Goal: Check status

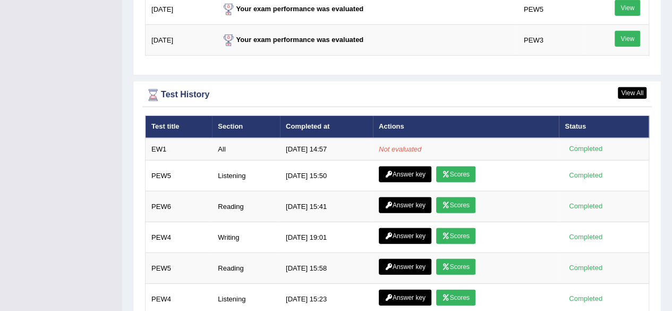
scroll to position [1410, 0]
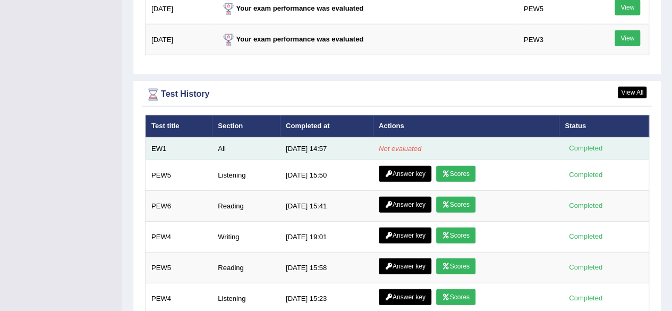
click at [389, 144] on em "Not evaluated" at bounding box center [400, 148] width 42 height 8
click at [590, 143] on div "Completed" at bounding box center [585, 148] width 41 height 11
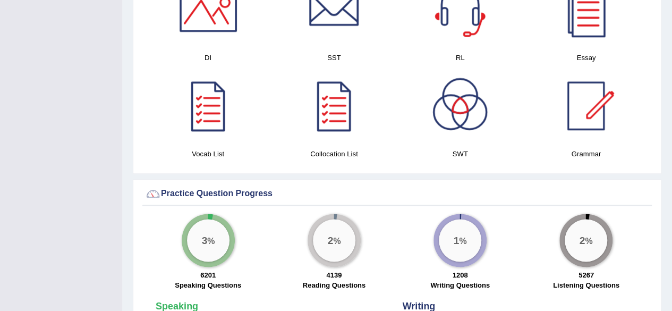
scroll to position [608, 0]
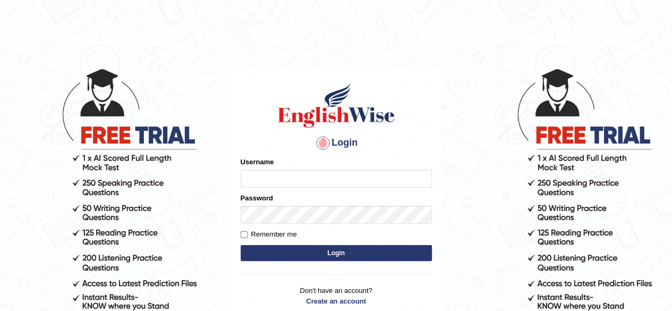
type input "abdulkhalid_parramatta"
click at [318, 252] on button "Login" at bounding box center [336, 253] width 191 height 16
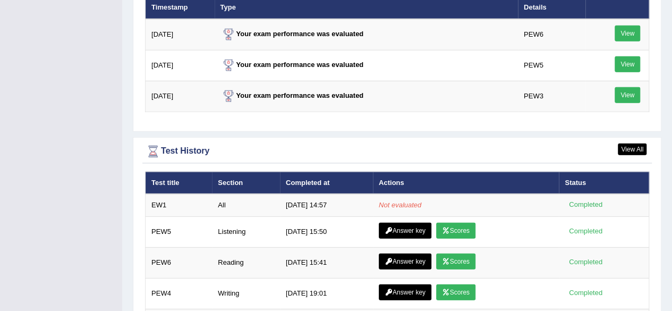
scroll to position [1426, 0]
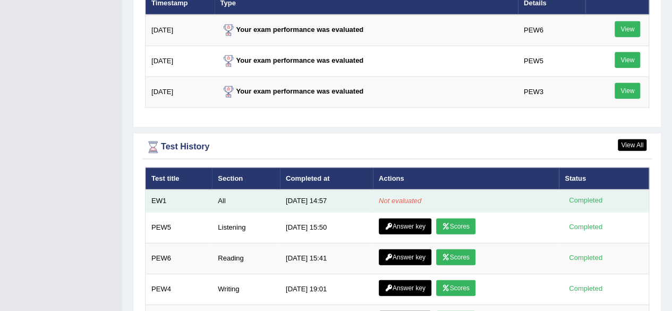
click at [374, 190] on td "Not evaluated" at bounding box center [466, 201] width 186 height 22
click at [583, 192] on td "Completed" at bounding box center [604, 201] width 90 height 22
click at [396, 197] on em "Not evaluated" at bounding box center [400, 201] width 42 height 8
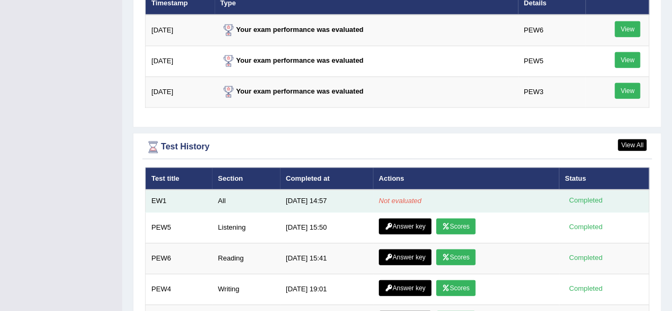
click at [396, 197] on em "Not evaluated" at bounding box center [400, 201] width 42 height 8
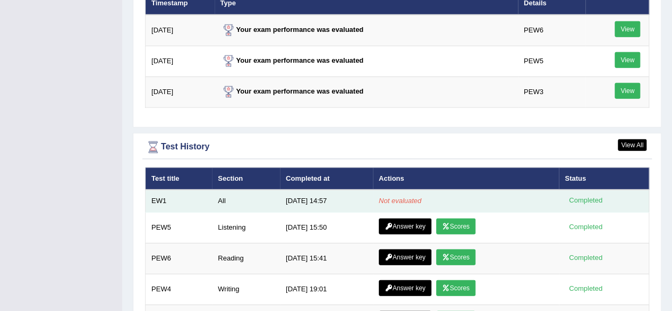
click at [396, 197] on em "Not evaluated" at bounding box center [400, 201] width 42 height 8
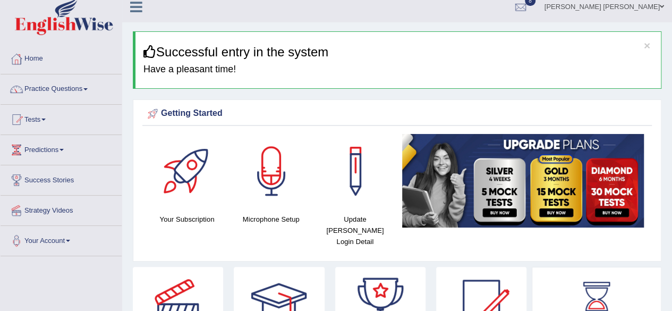
scroll to position [0, 0]
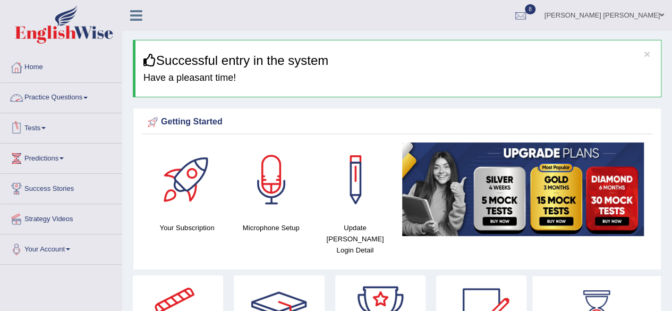
click at [26, 129] on link "Tests" at bounding box center [61, 126] width 121 height 27
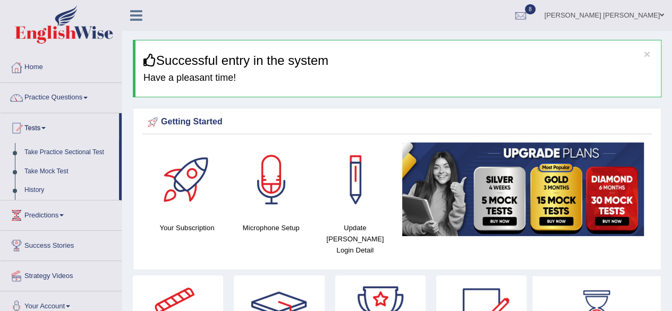
click at [35, 189] on link "History" at bounding box center [69, 190] width 99 height 19
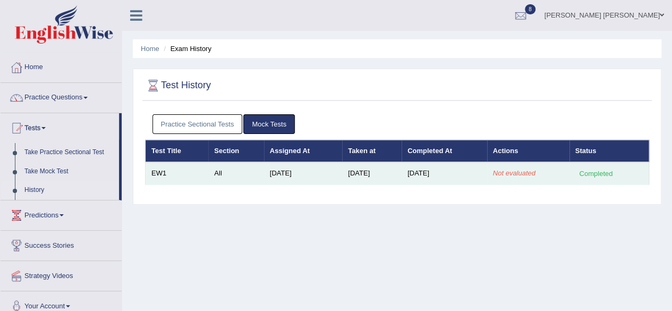
click at [511, 170] on em "Not evaluated" at bounding box center [514, 173] width 42 height 8
click at [515, 173] on em "Not evaluated" at bounding box center [514, 173] width 42 height 8
